Goal: Task Accomplishment & Management: Manage account settings

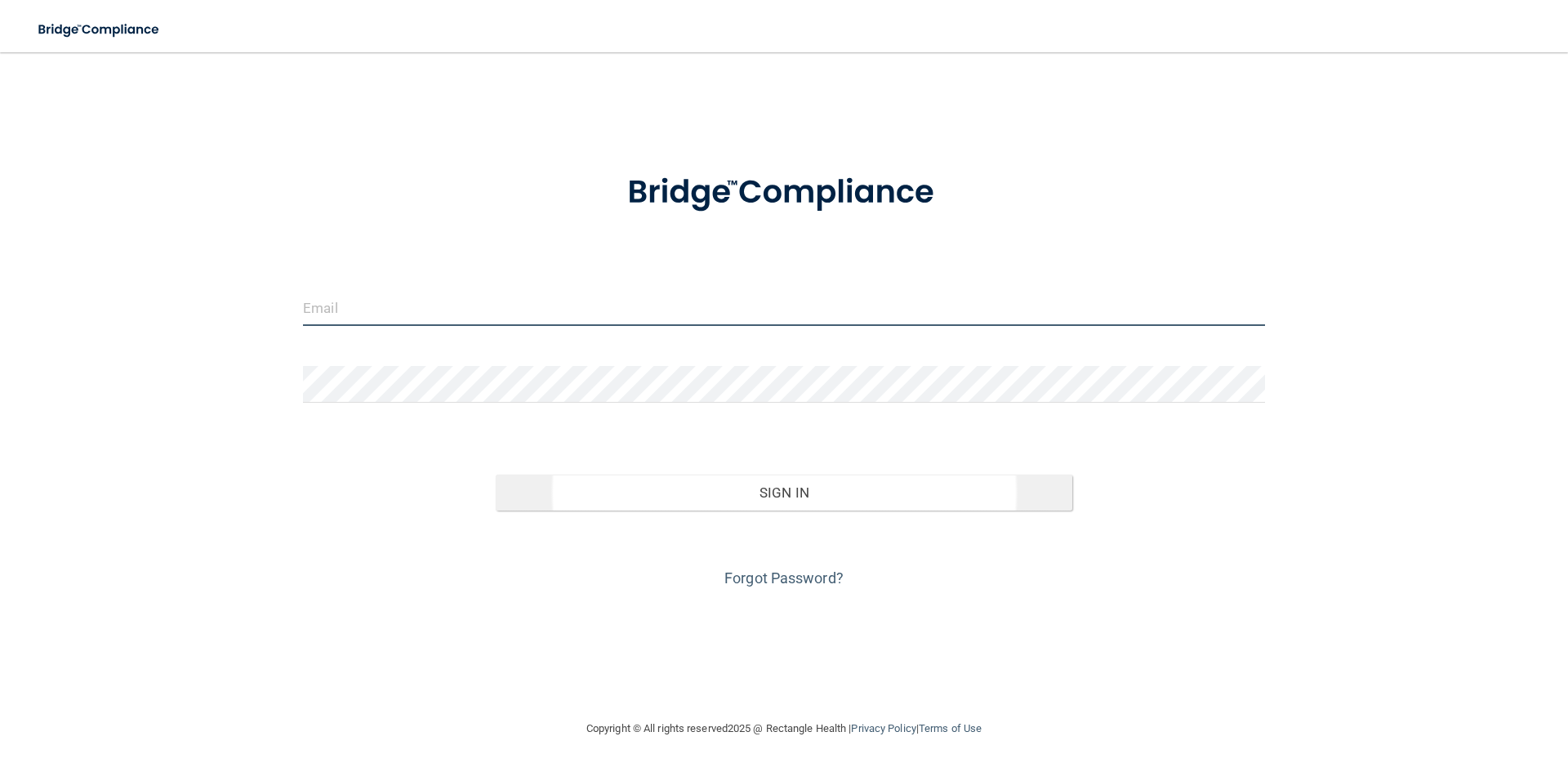
type input "[EMAIL_ADDRESS][DOMAIN_NAME]"
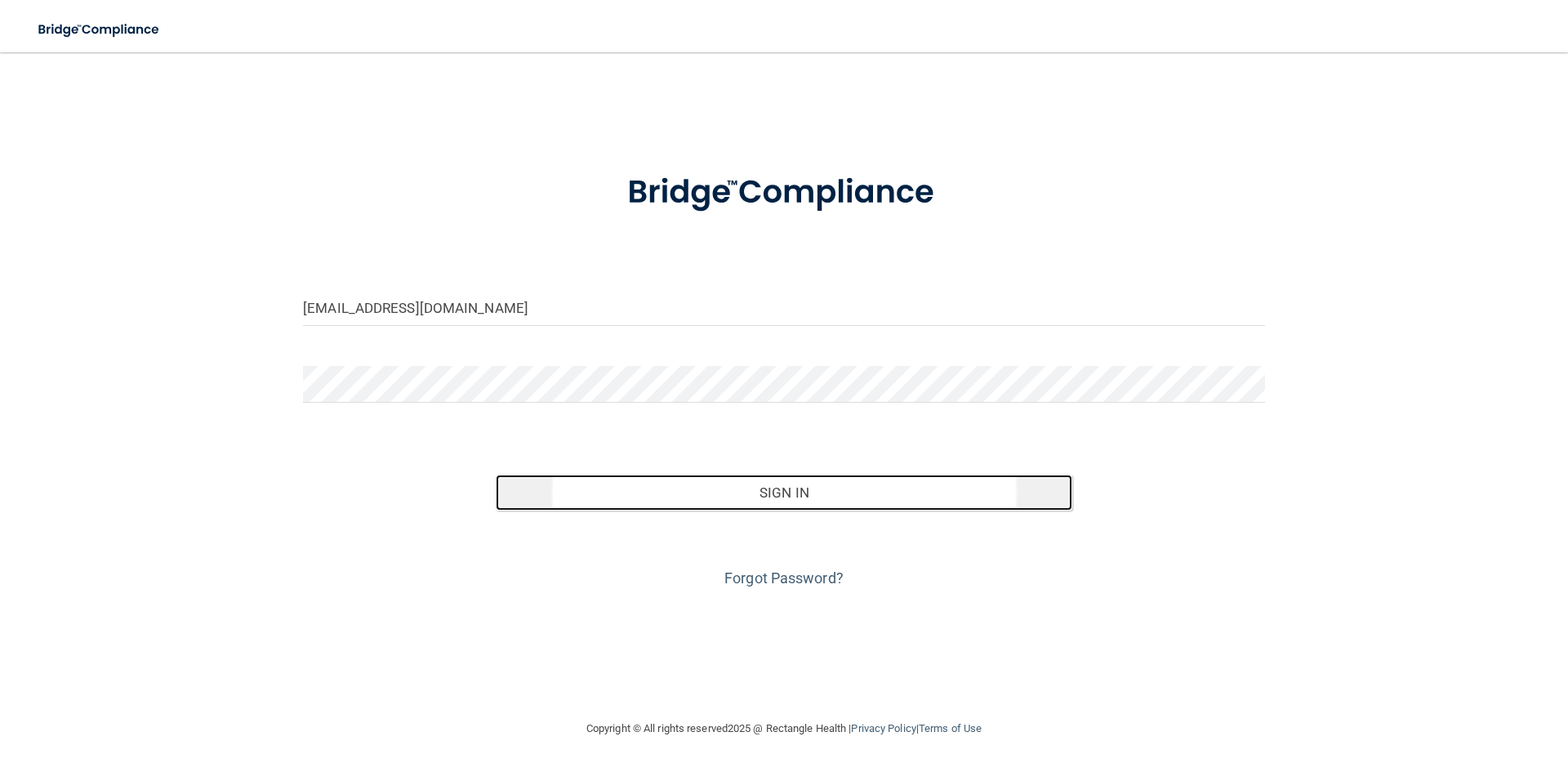
click at [742, 500] on button "Sign In" at bounding box center [784, 492] width 577 height 36
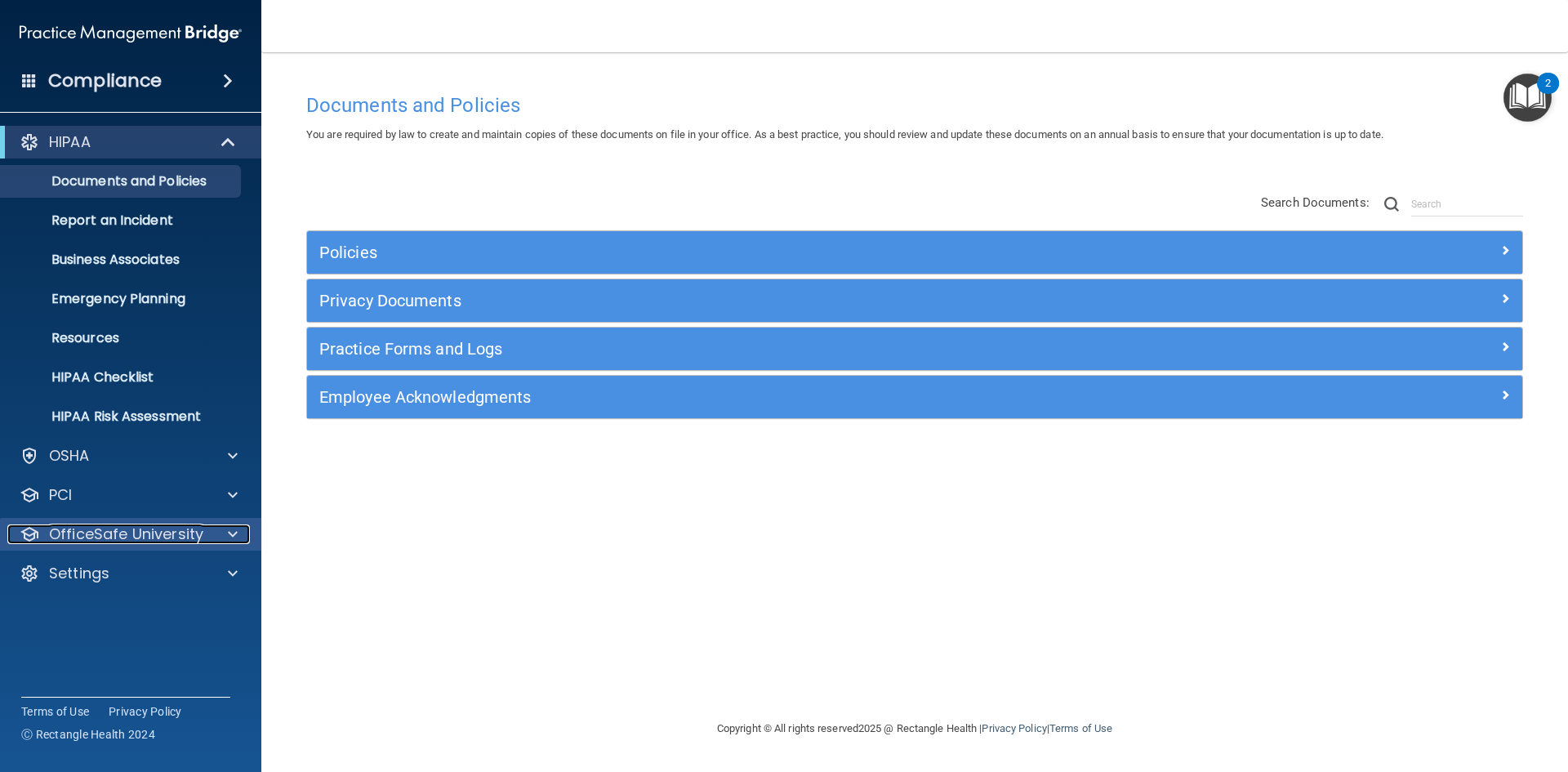
click at [157, 541] on p "OfficeSafe University" at bounding box center [125, 533] width 155 height 19
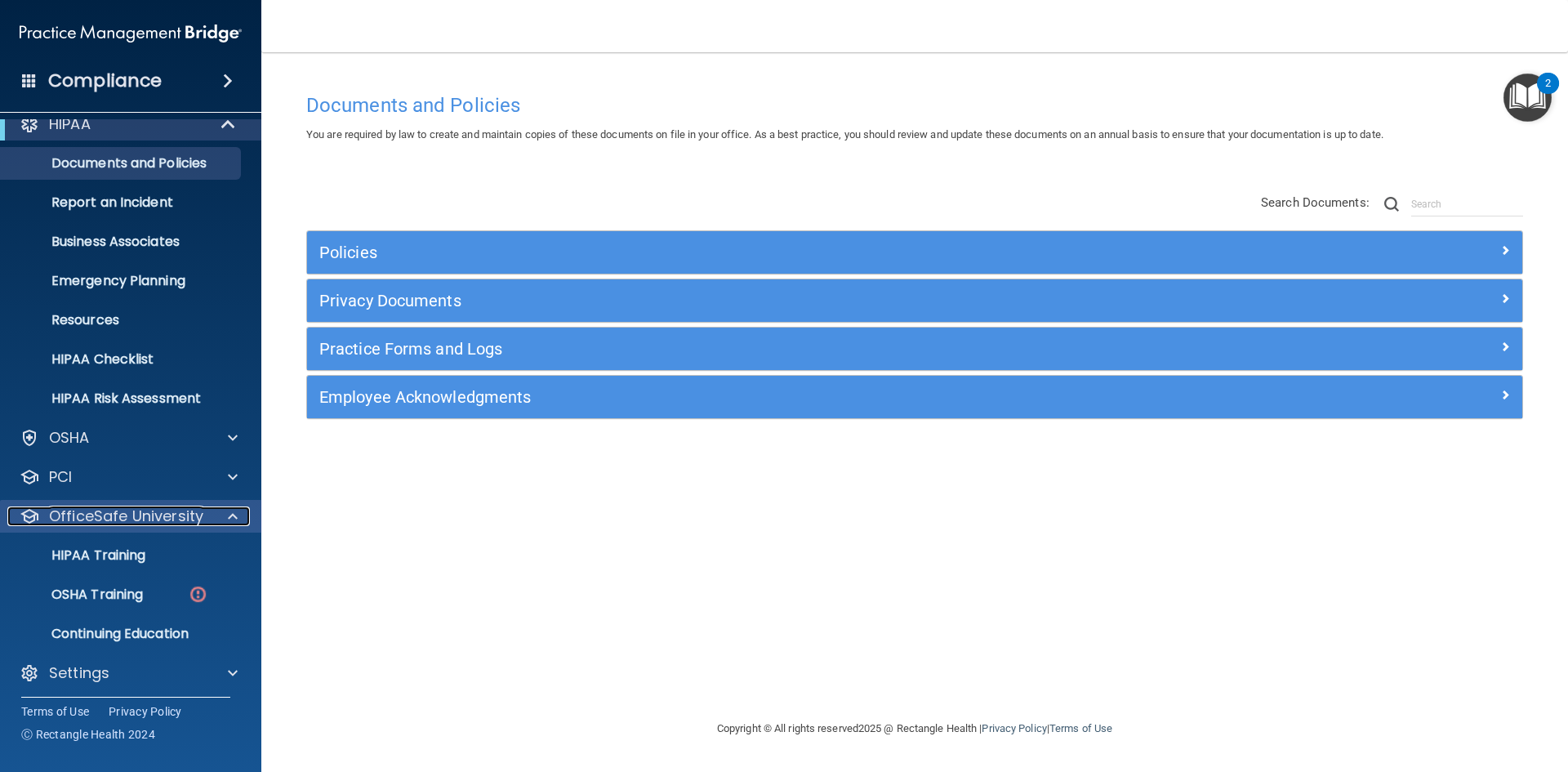
scroll to position [24, 0]
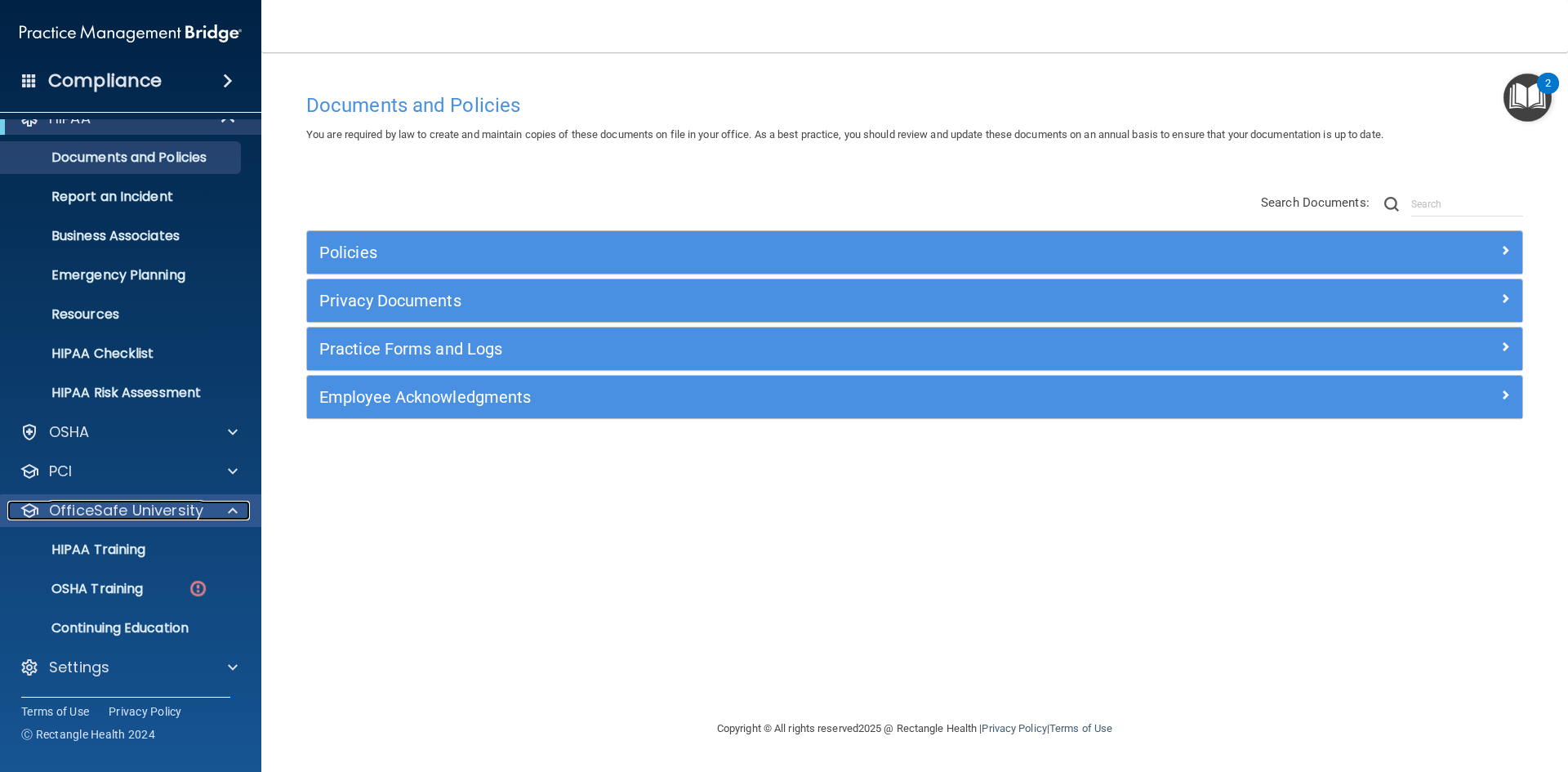
click at [162, 518] on p "OfficeSafe University" at bounding box center [125, 510] width 155 height 19
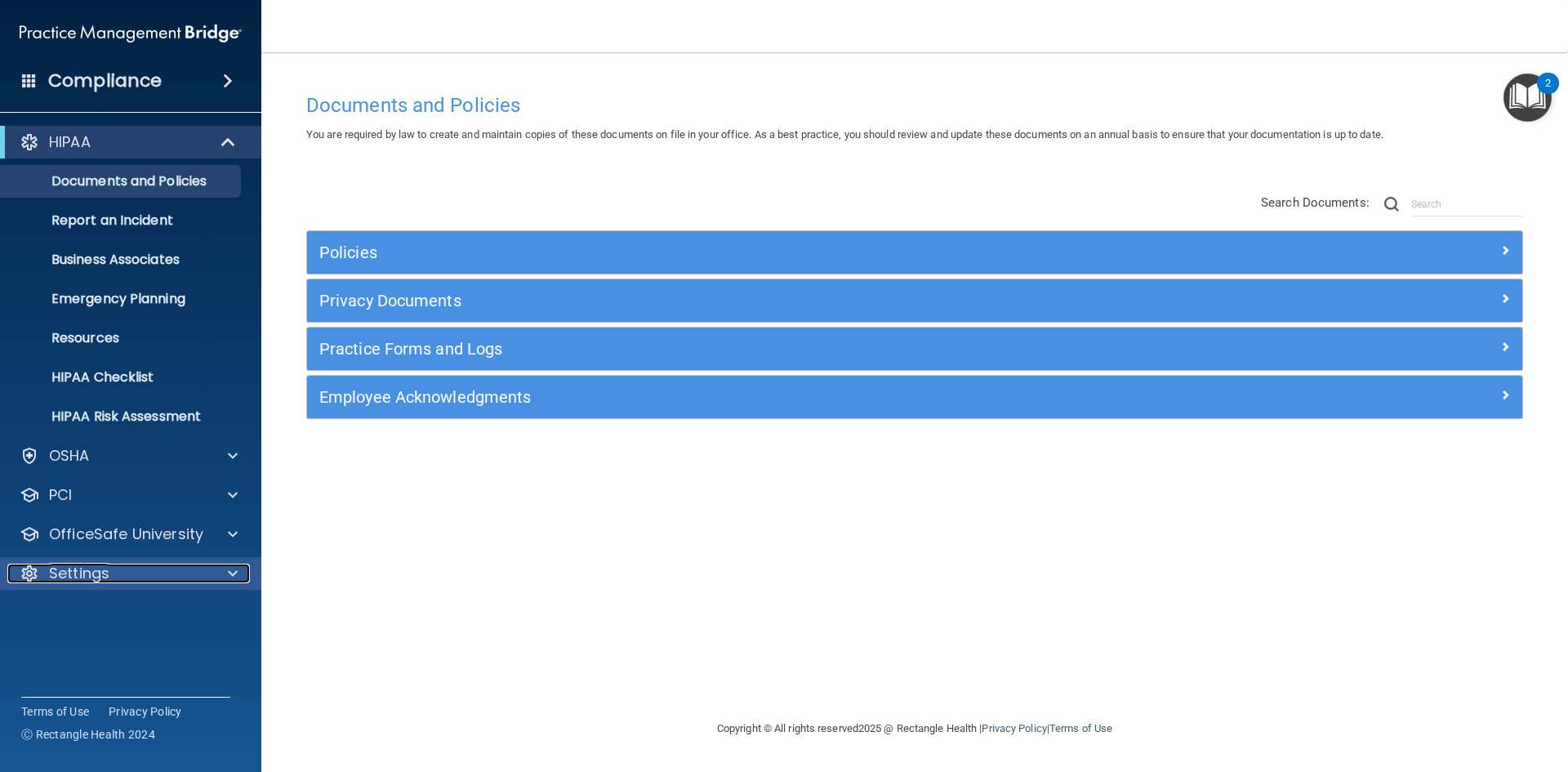
click at [103, 564] on p "Settings" at bounding box center [79, 572] width 60 height 19
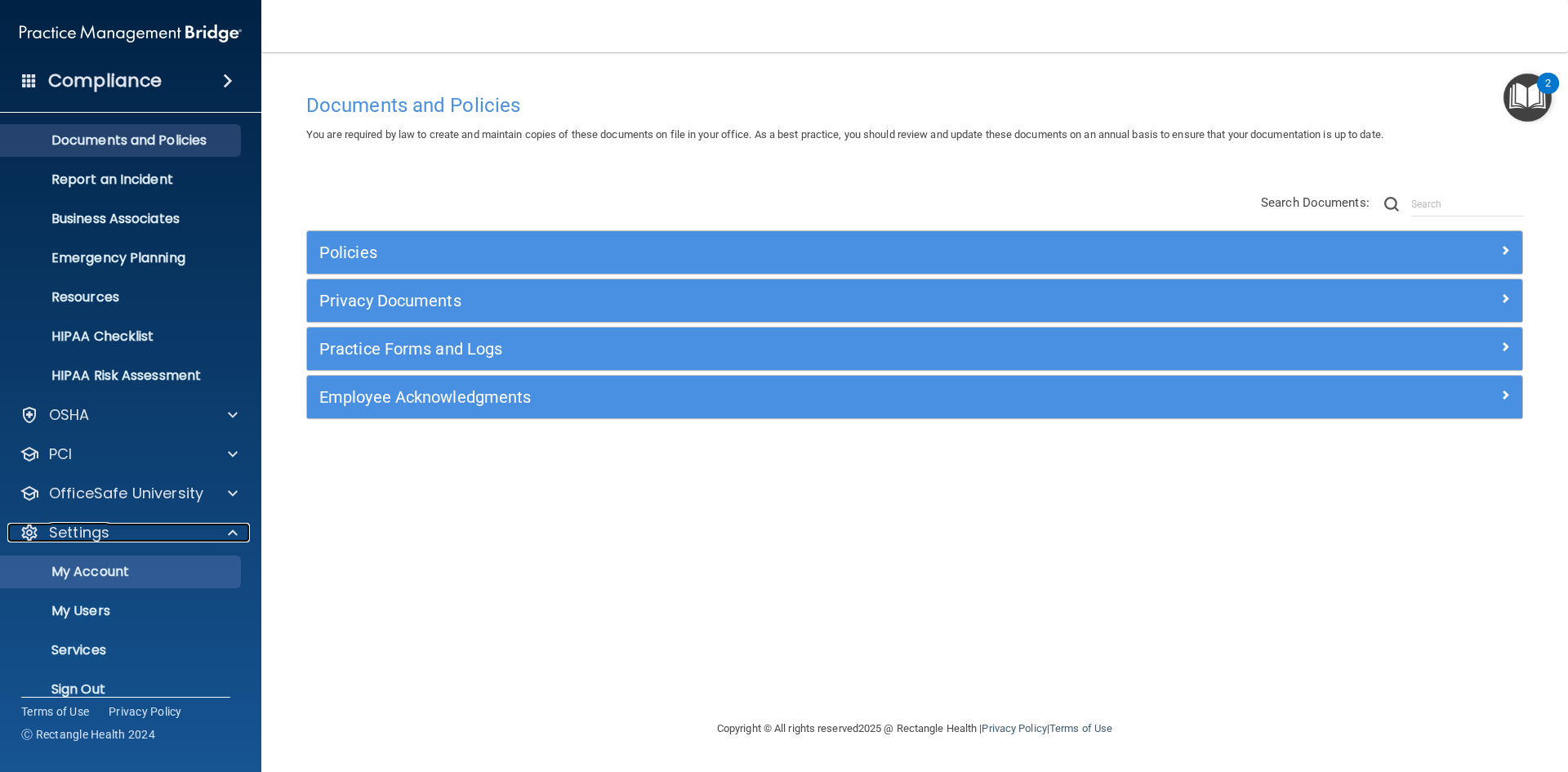
scroll to position [63, 0]
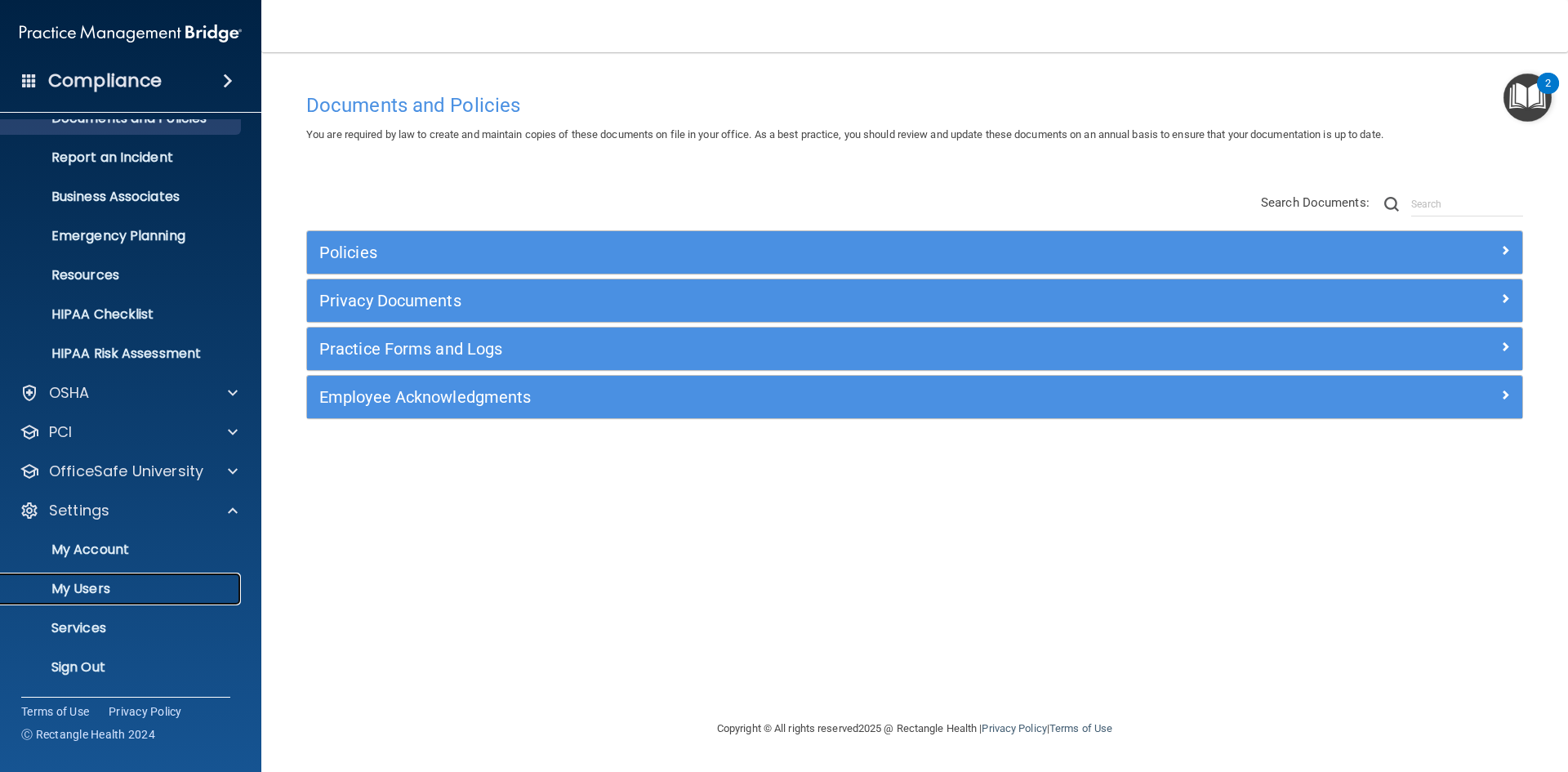
click at [101, 592] on p "My Users" at bounding box center [122, 589] width 223 height 16
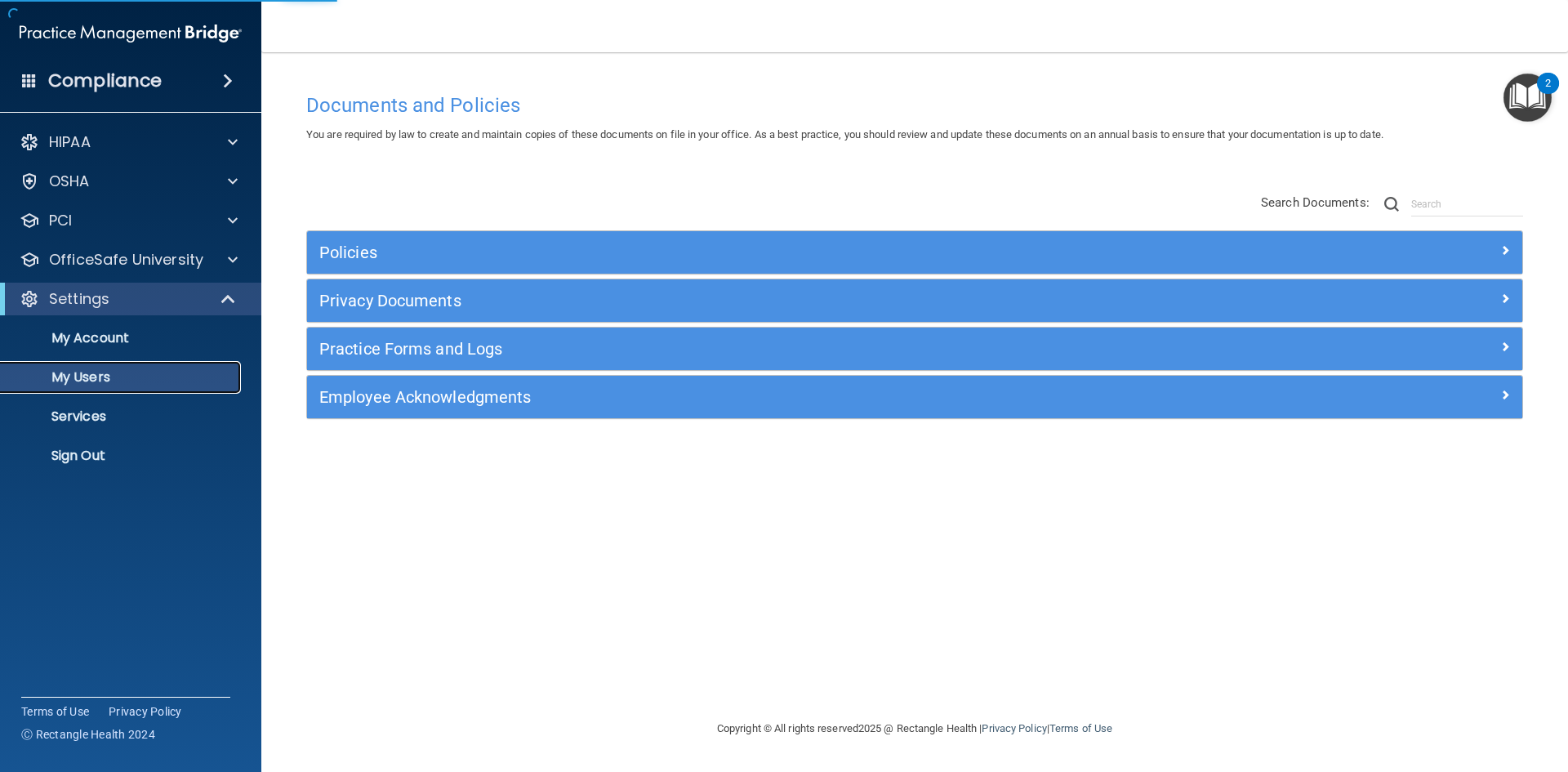
select select "20"
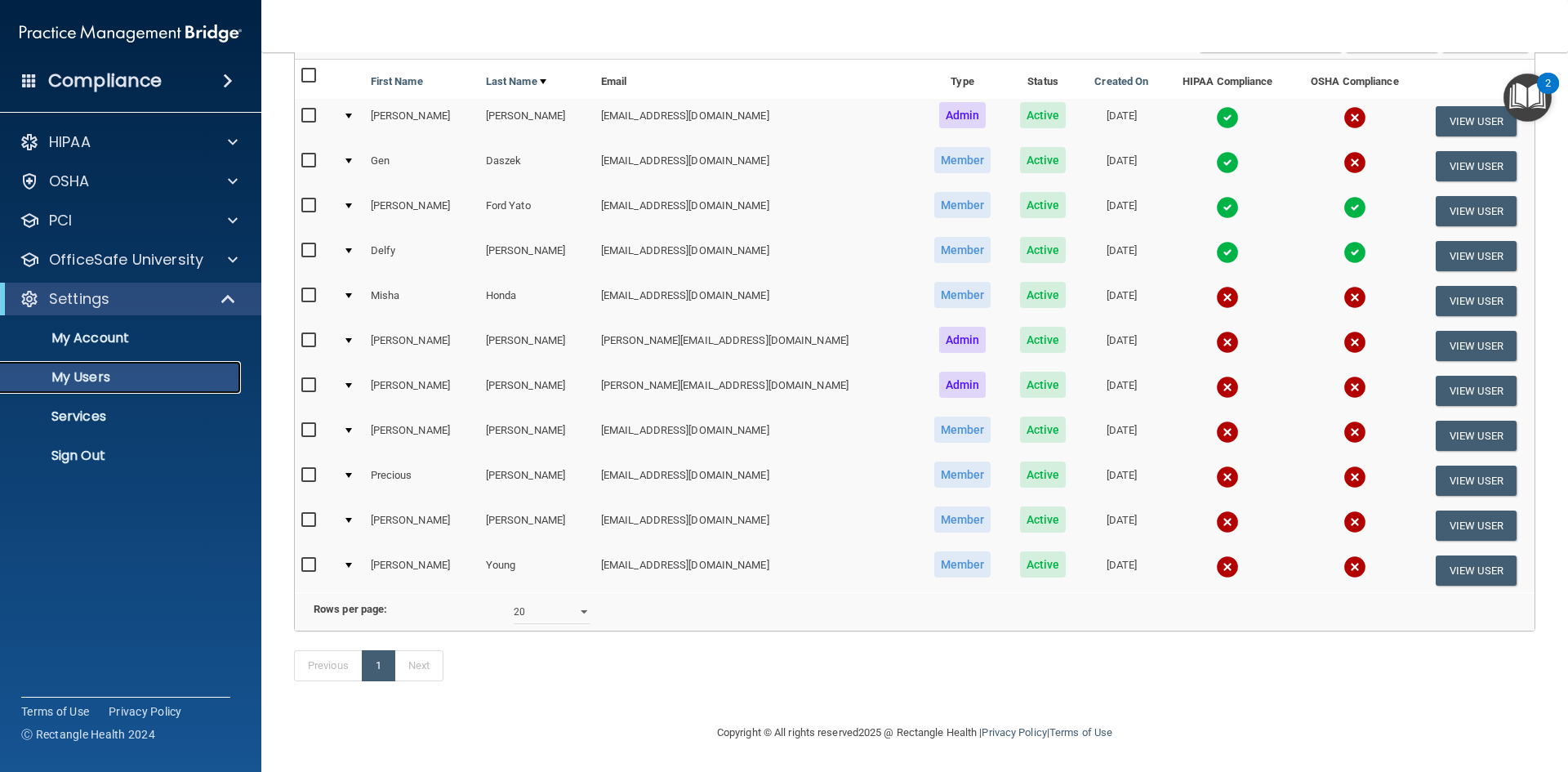
scroll to position [176, 0]
click at [1456, 510] on button "View User" at bounding box center [1475, 525] width 81 height 30
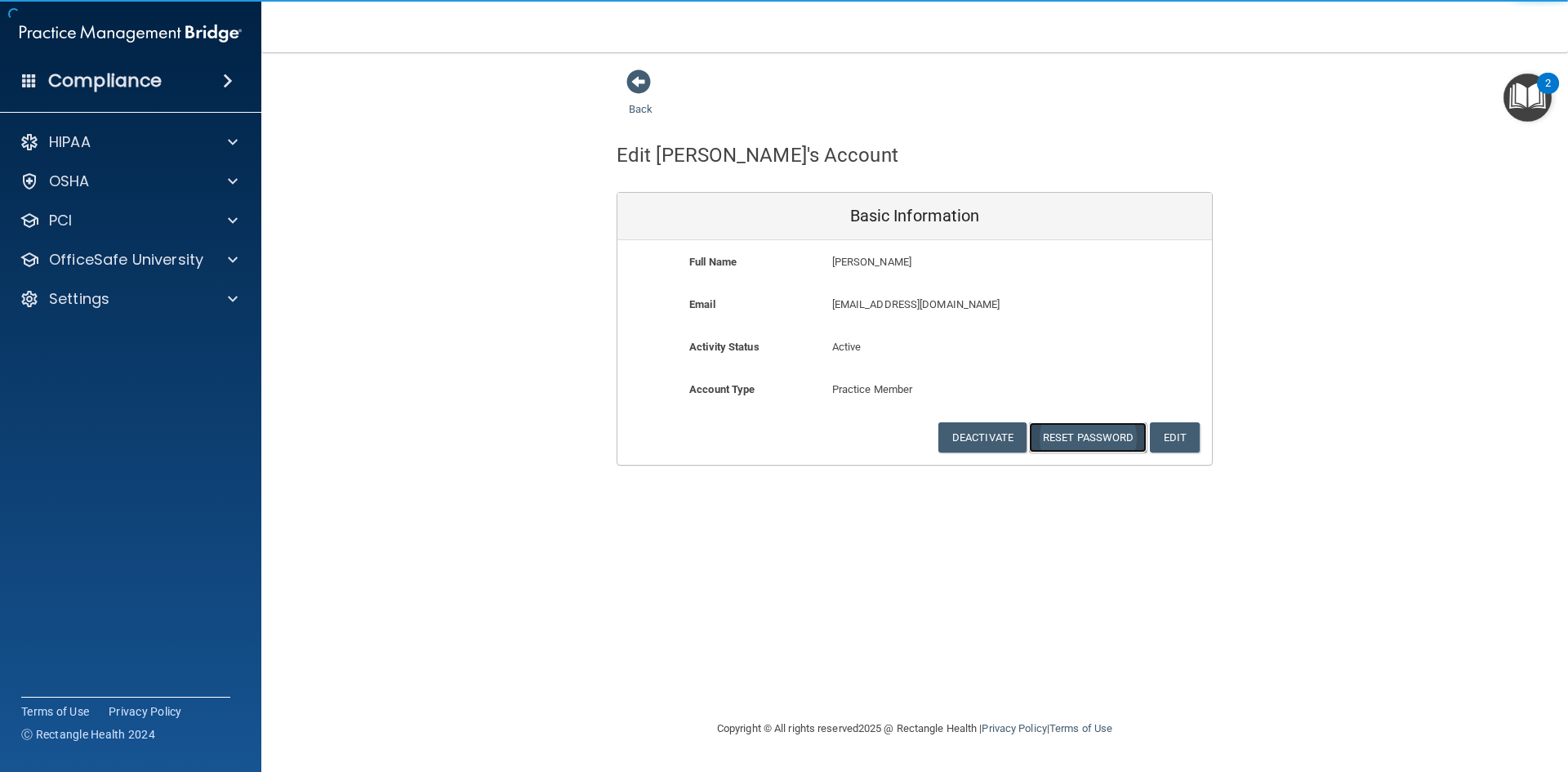
click at [1077, 438] on button "Reset Password" at bounding box center [1087, 437] width 117 height 30
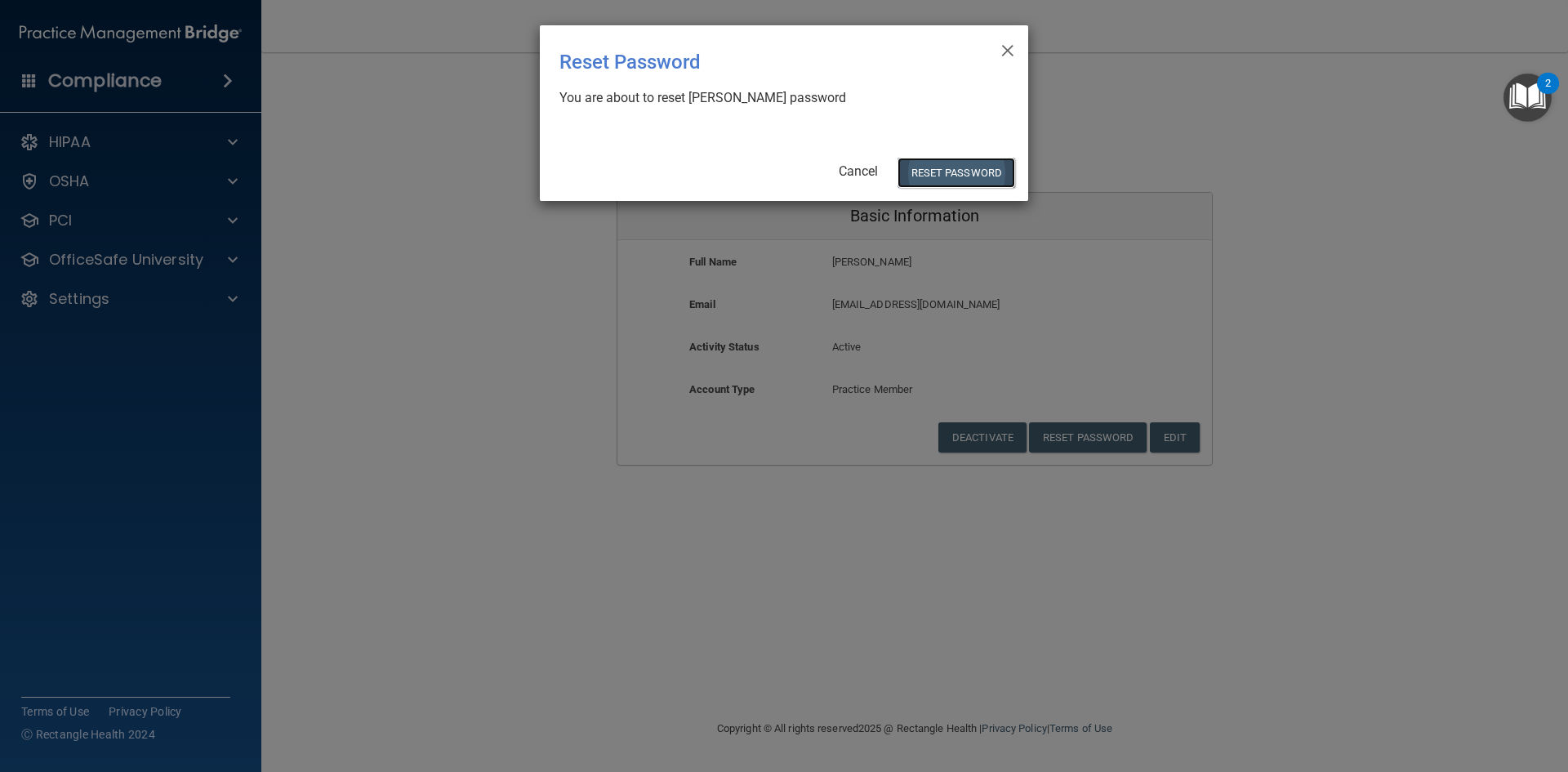
click at [959, 170] on button "Reset Password" at bounding box center [956, 172] width 117 height 30
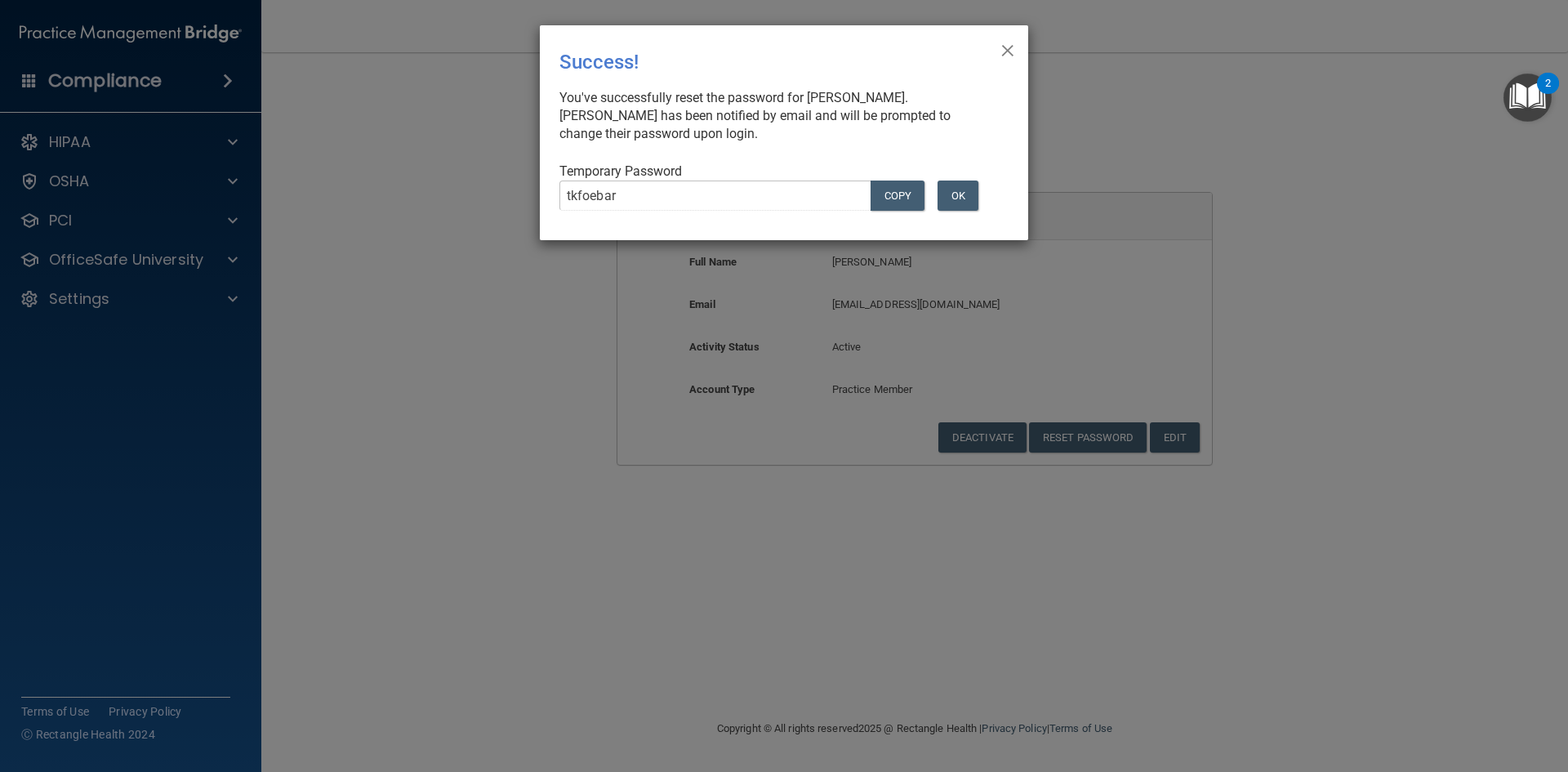
drag, startPoint x: 1006, startPoint y: 56, endPoint x: 901, endPoint y: 38, distance: 106.5
click at [1006, 54] on span "×" at bounding box center [1007, 49] width 15 height 33
